Goal: Task Accomplishment & Management: Manage account settings

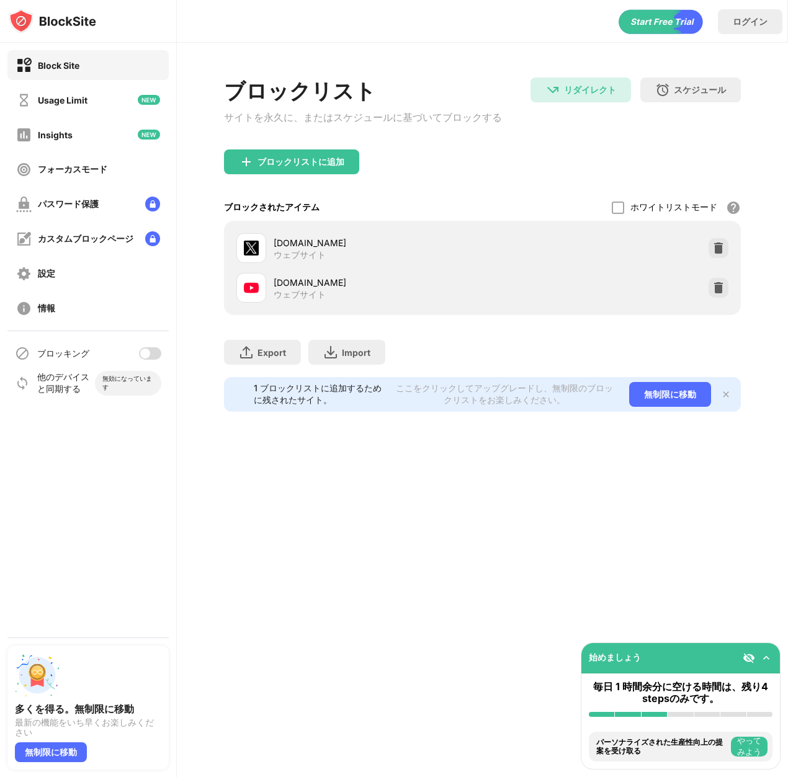
click at [155, 354] on div at bounding box center [150, 353] width 22 height 12
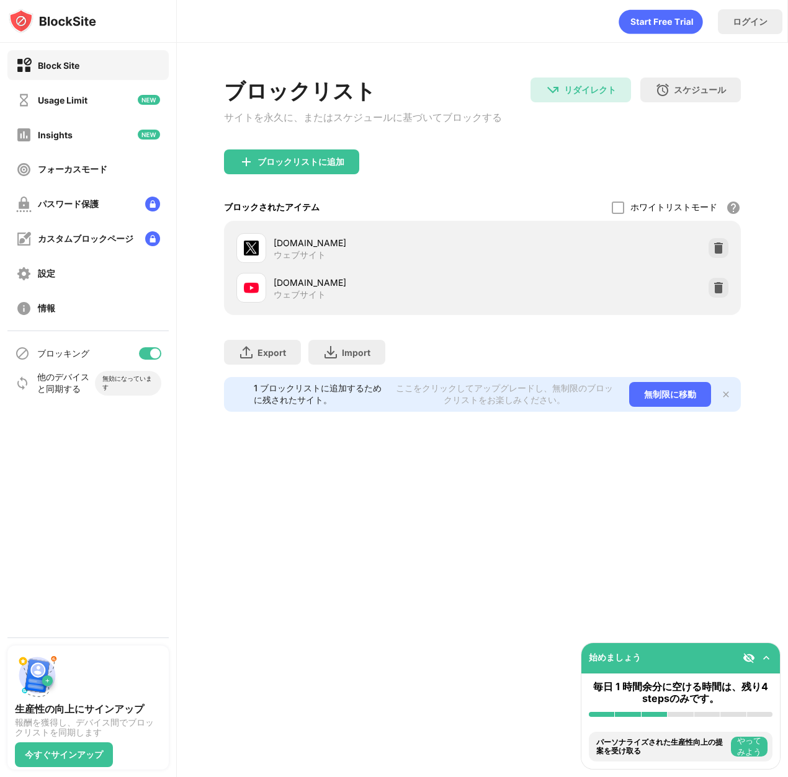
click at [151, 351] on div at bounding box center [155, 354] width 10 height 10
click at [141, 354] on div at bounding box center [145, 354] width 10 height 10
